Goal: Transaction & Acquisition: Purchase product/service

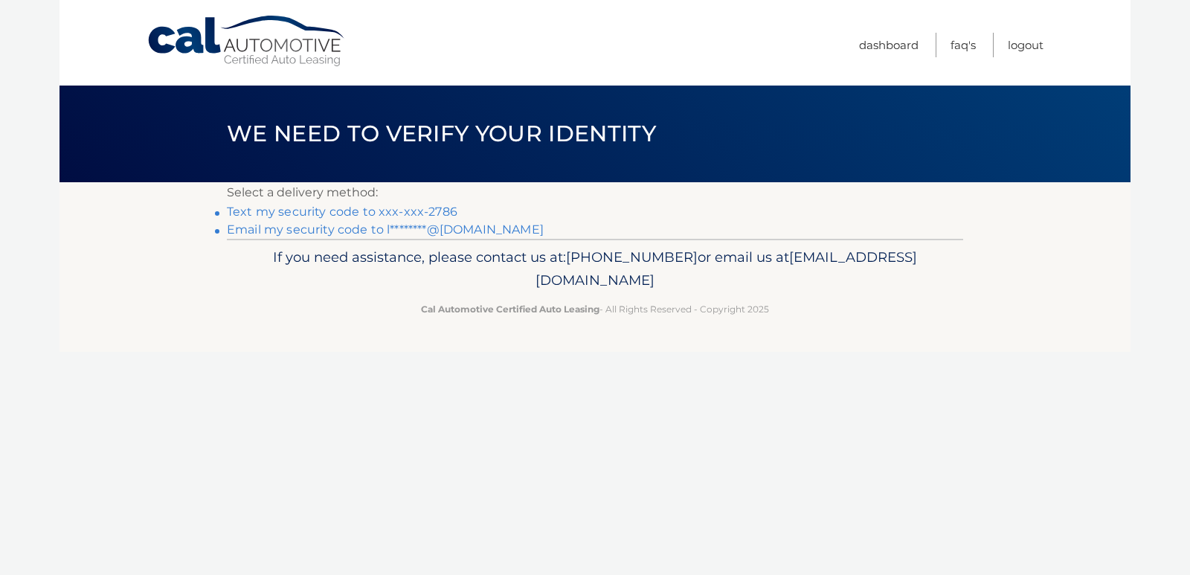
click at [400, 228] on link "Email my security code to l********@[DOMAIN_NAME]" at bounding box center [385, 229] width 317 height 14
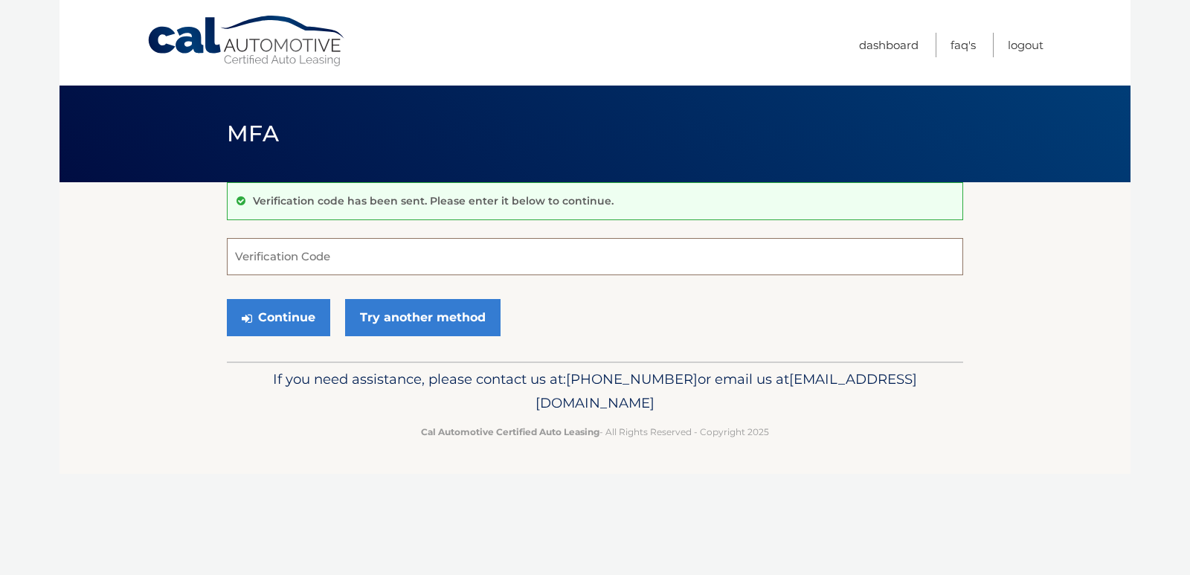
click at [314, 248] on input "Verification Code" at bounding box center [595, 256] width 736 height 37
type input "425367"
drag, startPoint x: 303, startPoint y: 320, endPoint x: 304, endPoint y: 308, distance: 11.9
click at [303, 315] on button "Continue" at bounding box center [278, 317] width 103 height 37
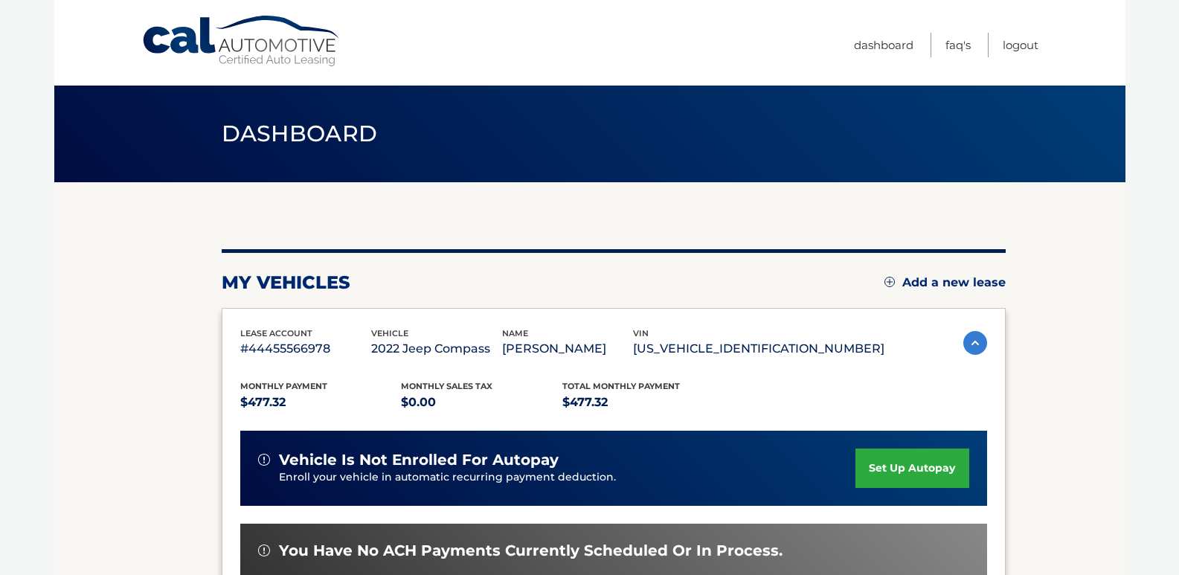
scroll to position [149, 0]
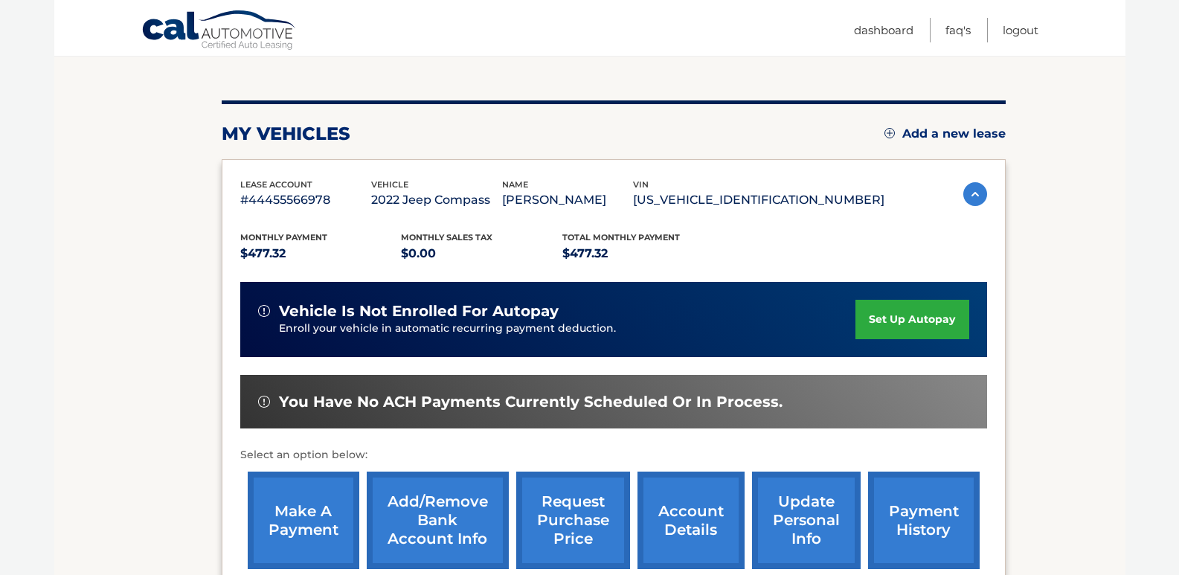
click at [300, 524] on link "make a payment" at bounding box center [304, 520] width 112 height 97
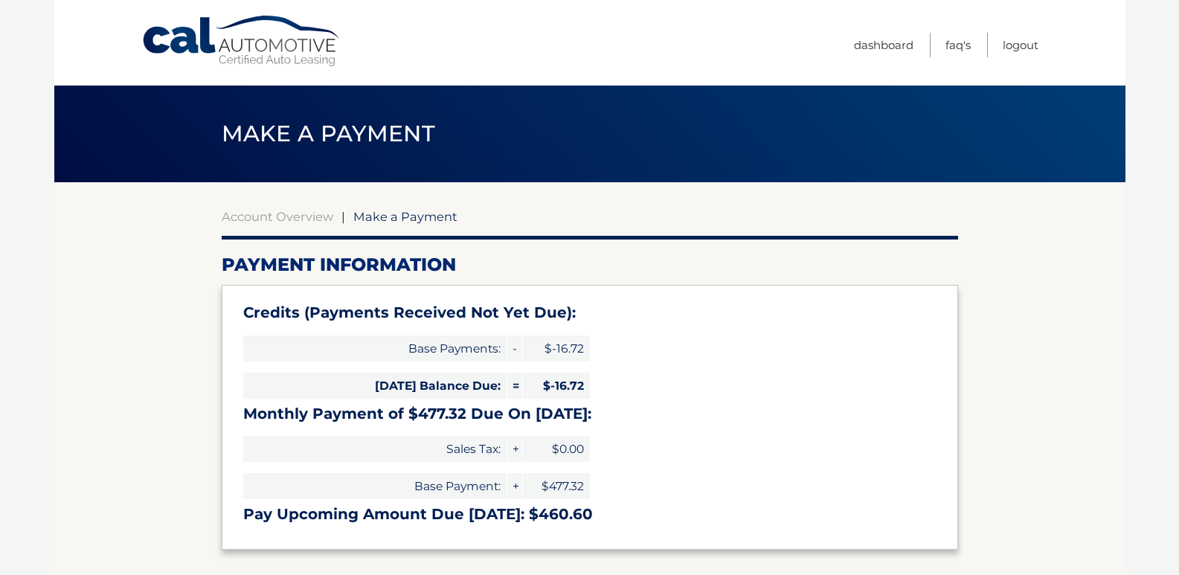
select select "NjZmYTQwZDgtNzNlOS00MGMzLTg2OTktM2MyYTQyMWVkZTA5"
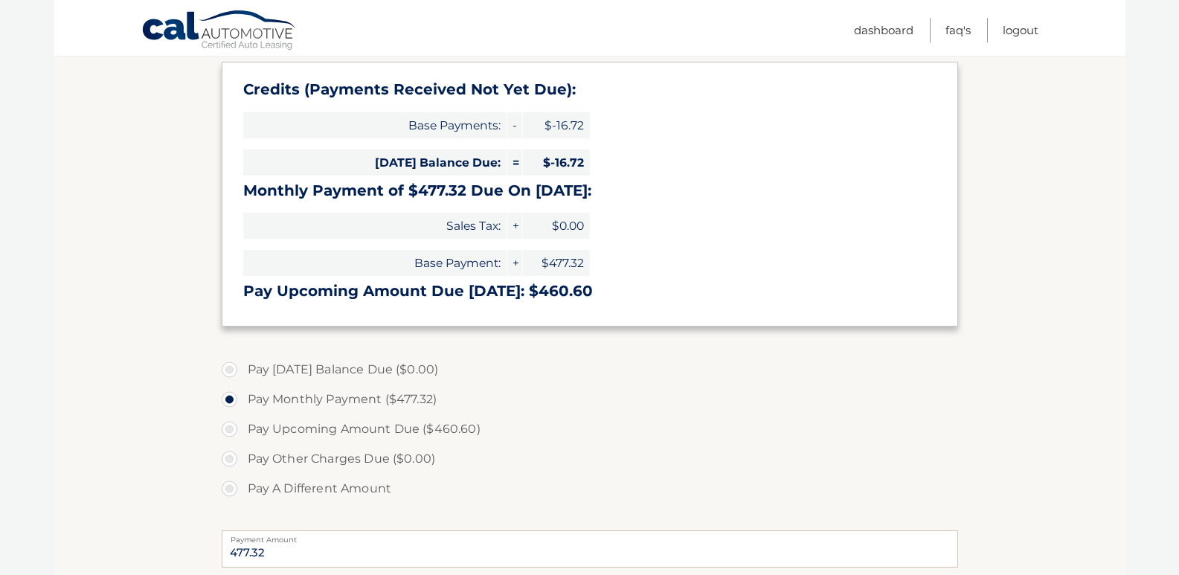
scroll to position [298, 0]
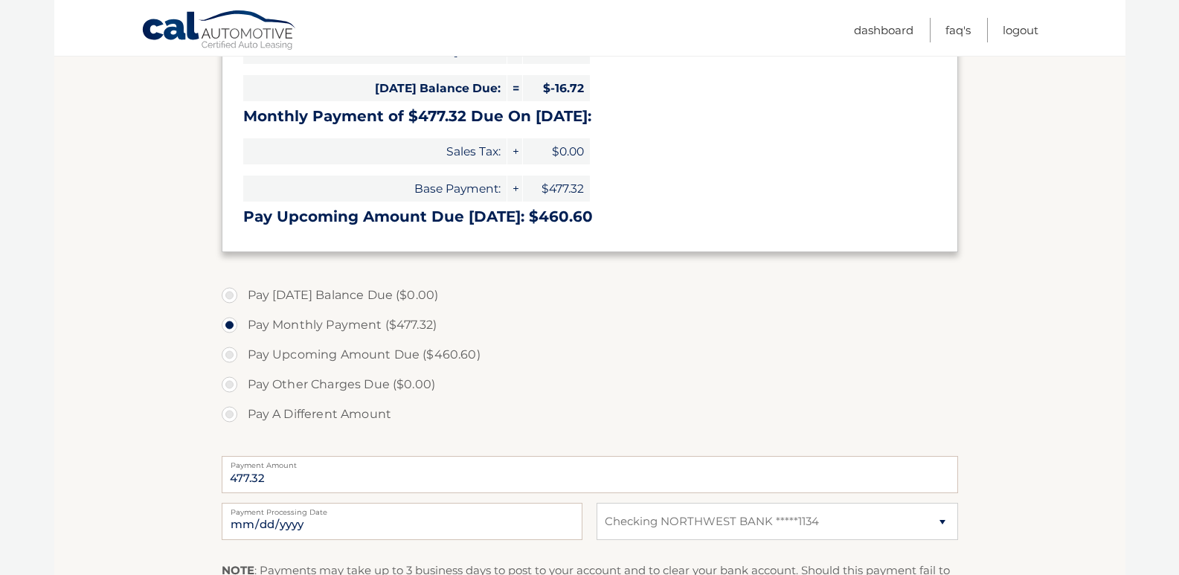
click at [232, 412] on label "Pay A Different Amount" at bounding box center [590, 414] width 736 height 30
click at [232, 412] on input "Pay A Different Amount" at bounding box center [235, 411] width 15 height 24
radio input "true"
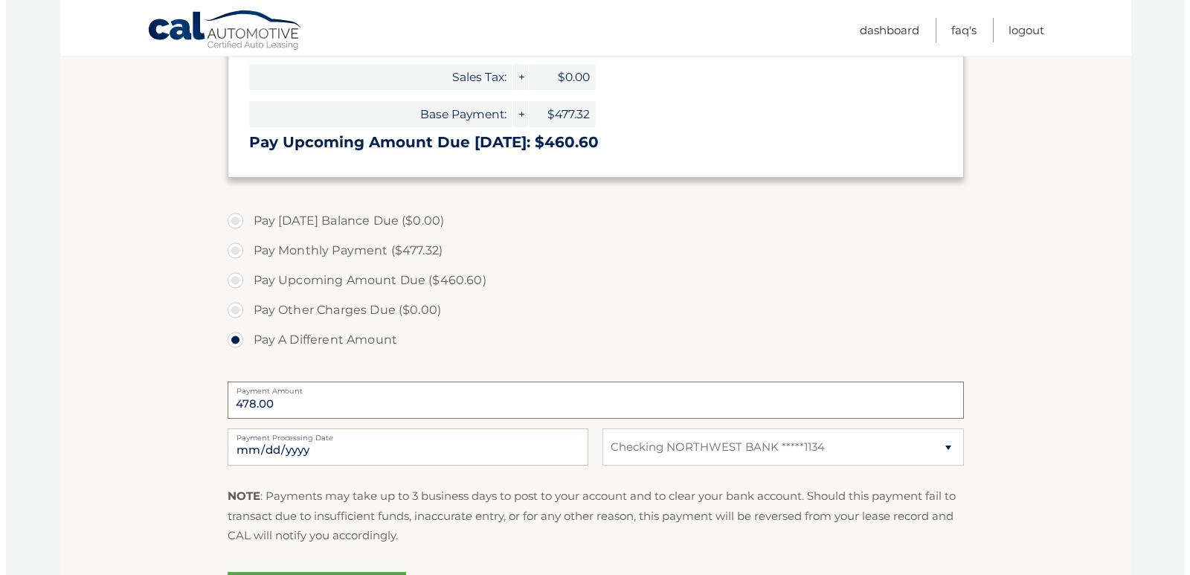
scroll to position [521, 0]
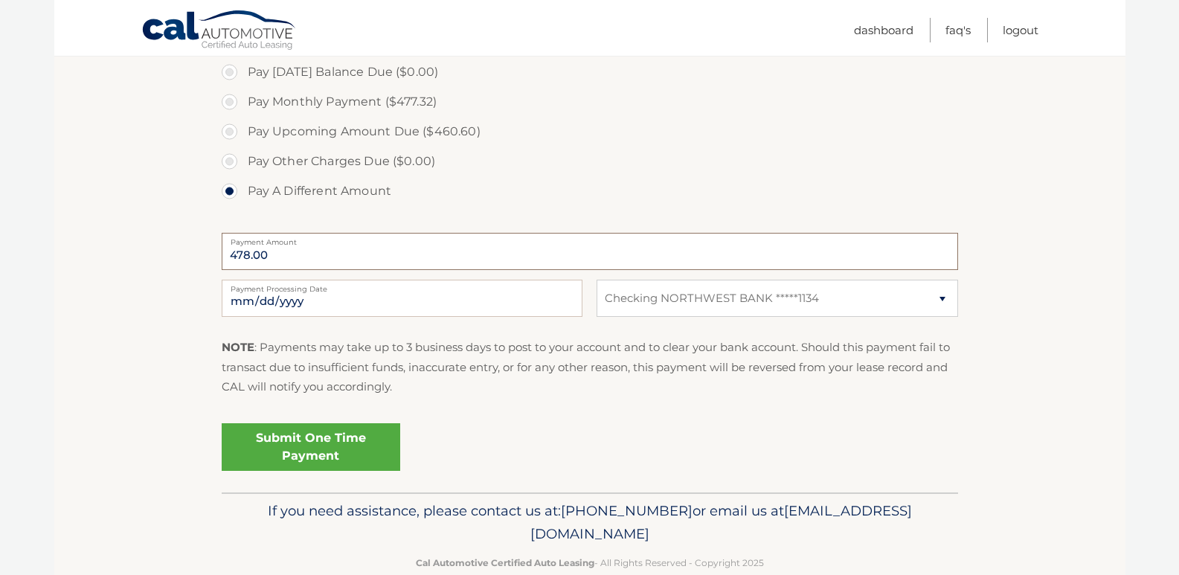
type input "478.00"
click at [289, 451] on link "Submit One Time Payment" at bounding box center [311, 447] width 179 height 48
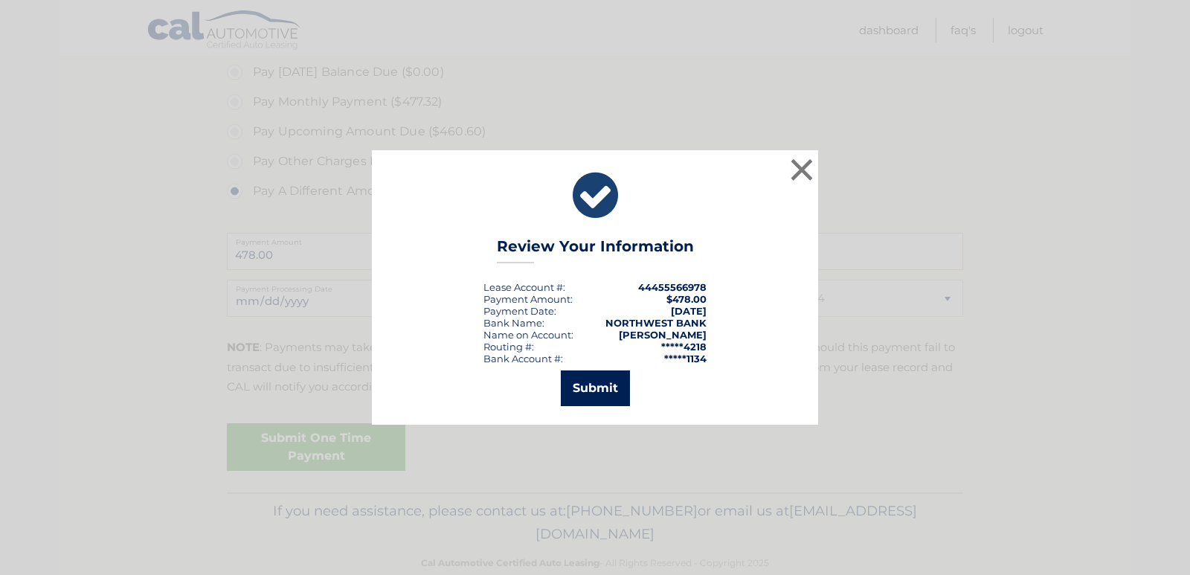
click at [611, 388] on button "Submit" at bounding box center [595, 388] width 69 height 36
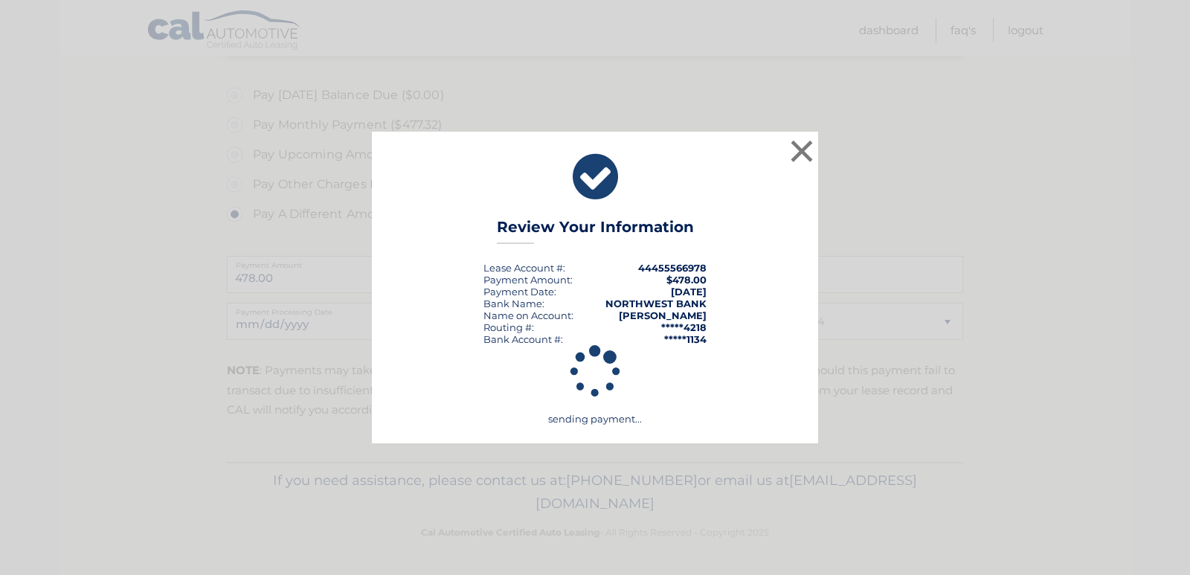
scroll to position [498, 0]
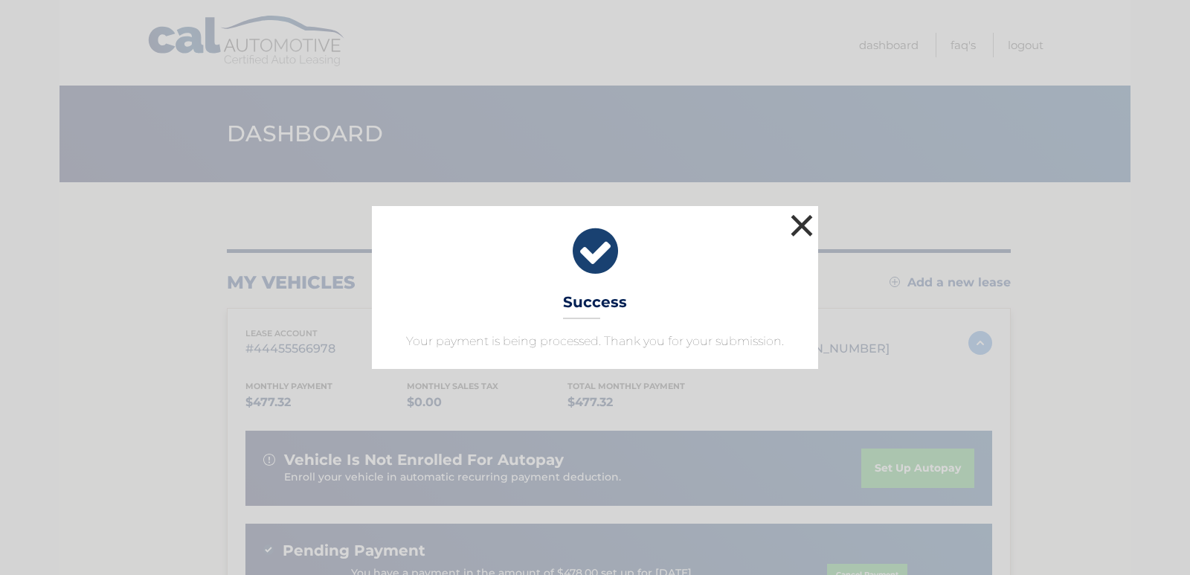
click at [799, 220] on button "×" at bounding box center [802, 226] width 30 height 30
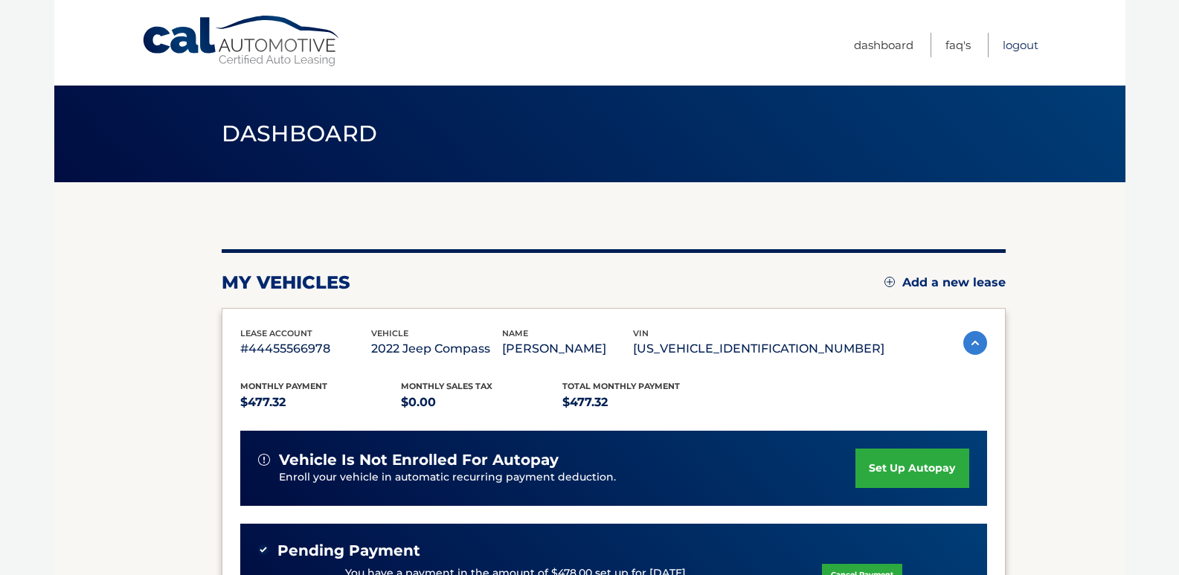
click at [1033, 42] on link "Logout" at bounding box center [1021, 45] width 36 height 25
